Goal: Information Seeking & Learning: Learn about a topic

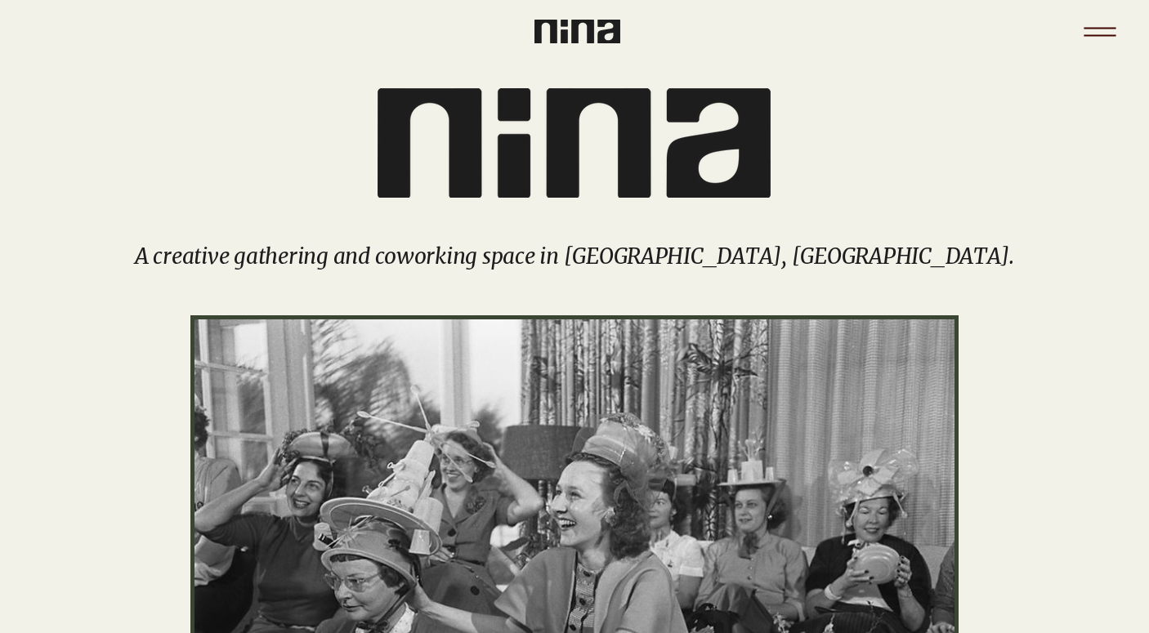
click at [1097, 36] on icon "Menu" at bounding box center [1100, 31] width 57 height 57
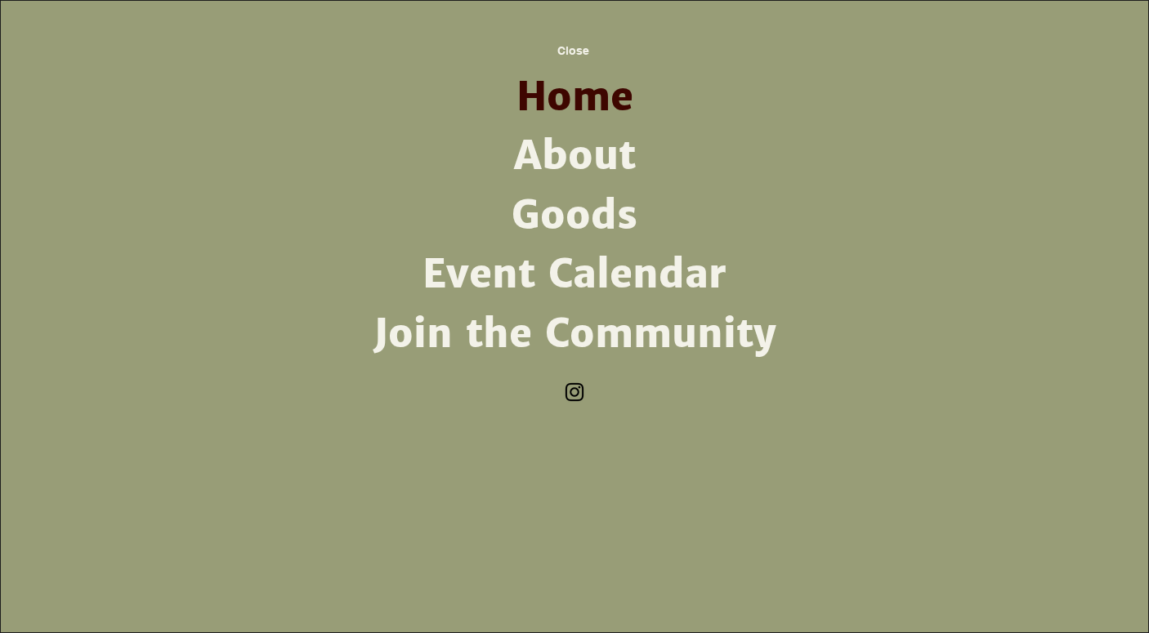
click at [557, 330] on link "Join the Community" at bounding box center [574, 334] width 427 height 59
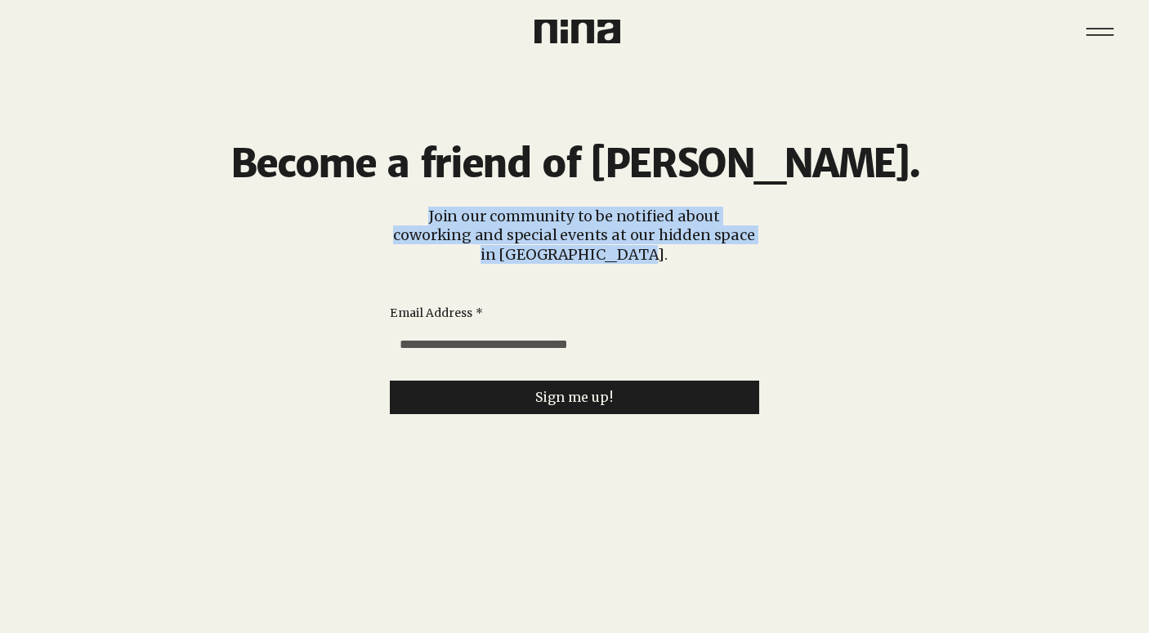
drag, startPoint x: 615, startPoint y: 254, endPoint x: 392, endPoint y: 217, distance: 227.1
click at [392, 217] on p "Join our community to be notified about coworking and special events at our hid…" at bounding box center [574, 235] width 370 height 57
copy p "Join our community to be notified about coworking and special events at our hid…"
click at [1103, 30] on icon "Menu" at bounding box center [1100, 31] width 57 height 57
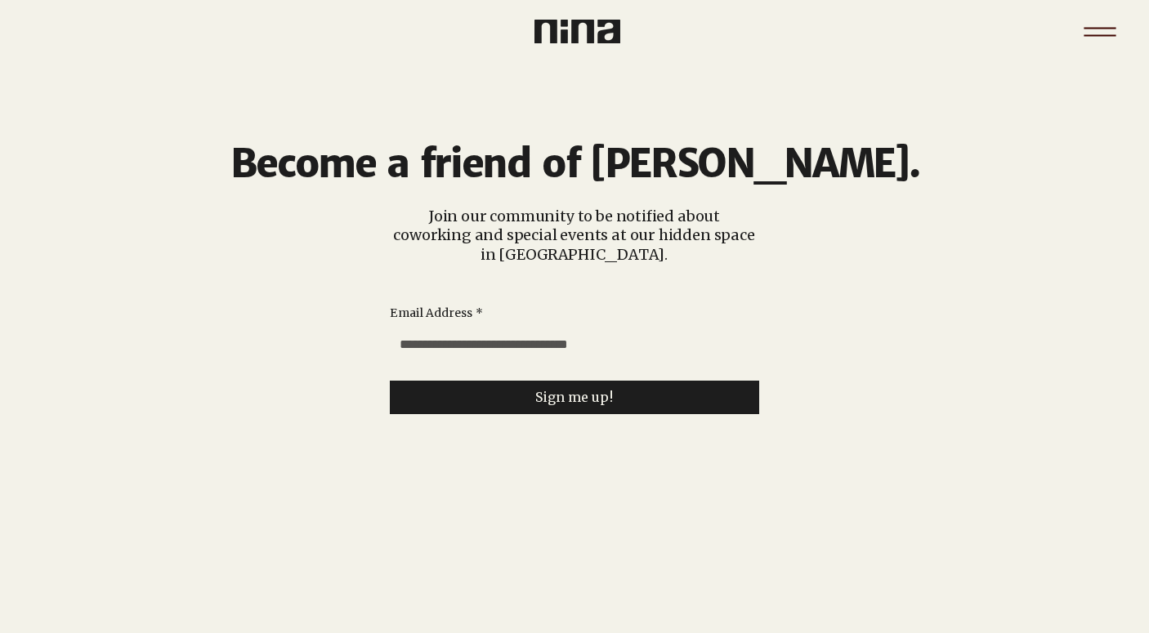
click at [1094, 29] on icon "Menu" at bounding box center [1100, 31] width 57 height 57
click at [1112, 34] on icon "Menu" at bounding box center [1100, 35] width 32 height 2
click at [1097, 23] on icon "Menu" at bounding box center [1100, 31] width 57 height 57
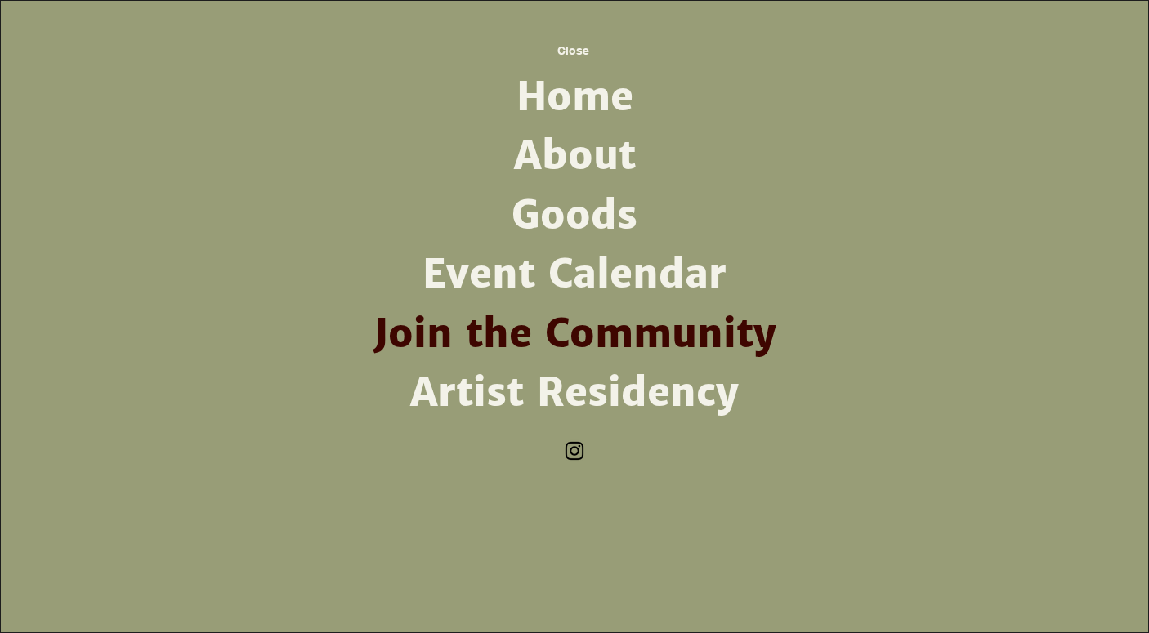
click at [515, 394] on link "Artist Residency" at bounding box center [574, 393] width 427 height 59
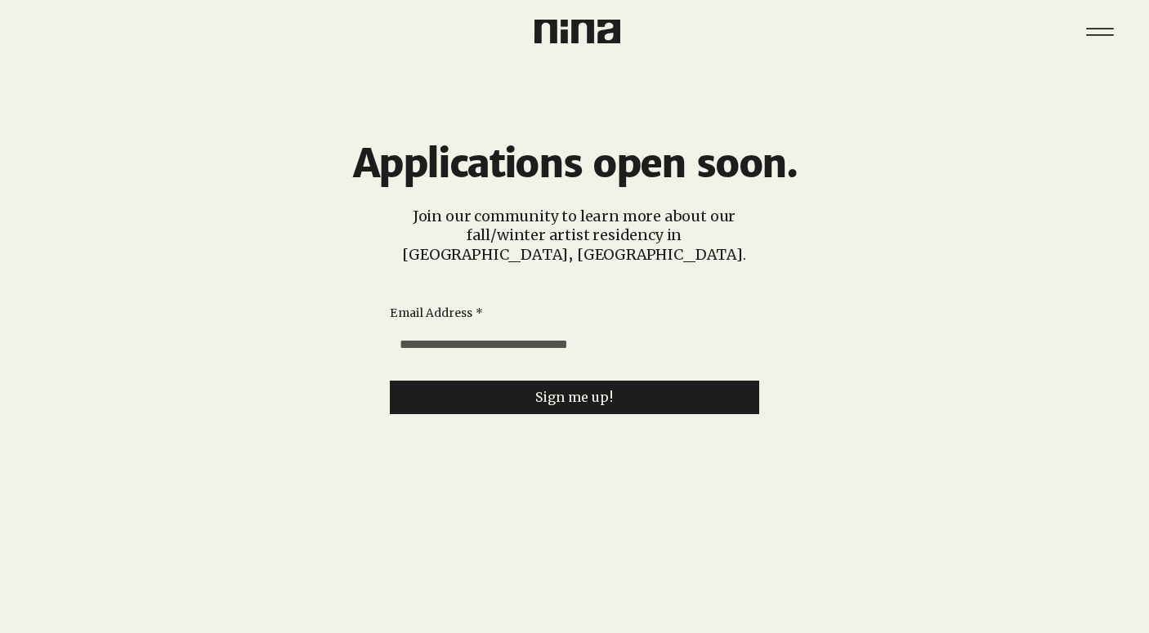
click at [562, 34] on img at bounding box center [578, 32] width 86 height 24
